Goal: Check status: Check status

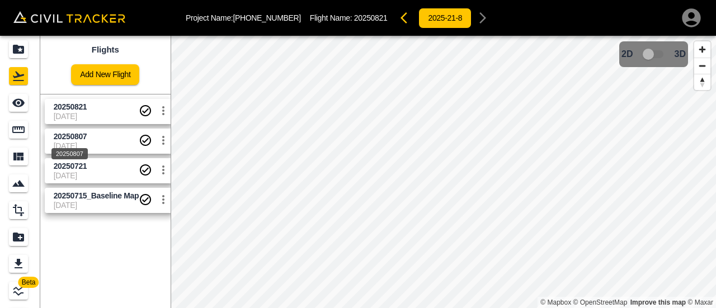
click at [60, 137] on span "20250807" at bounding box center [71, 136] width 34 height 9
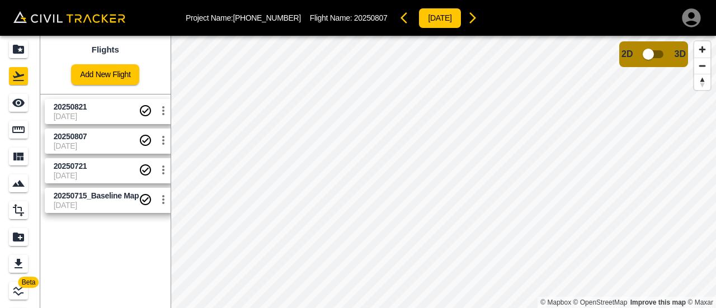
click at [86, 121] on link "20250821 8-21-2025" at bounding box center [109, 111] width 129 height 25
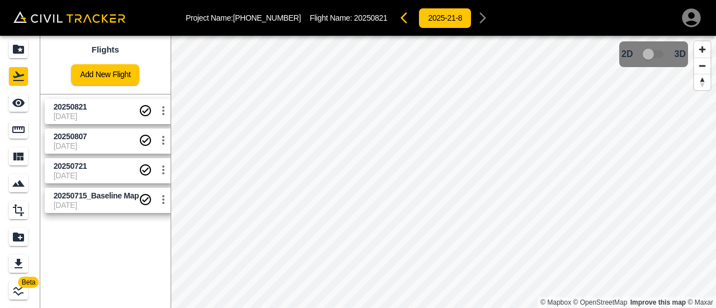
click at [86, 121] on link "20250821 8-21-2025" at bounding box center [109, 111] width 129 height 25
